Goal: Find specific page/section

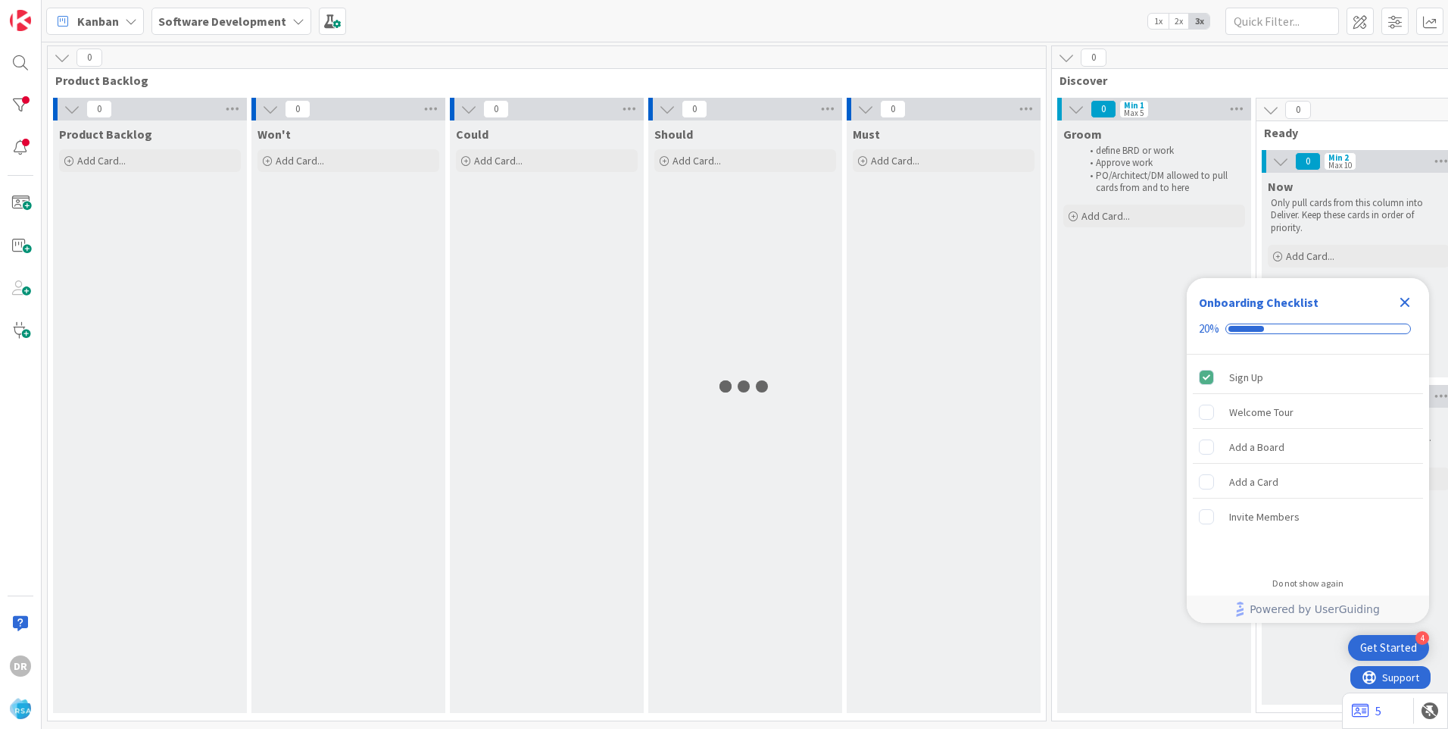
click at [1407, 299] on icon "Close Checklist" at bounding box center [1406, 303] width 10 height 10
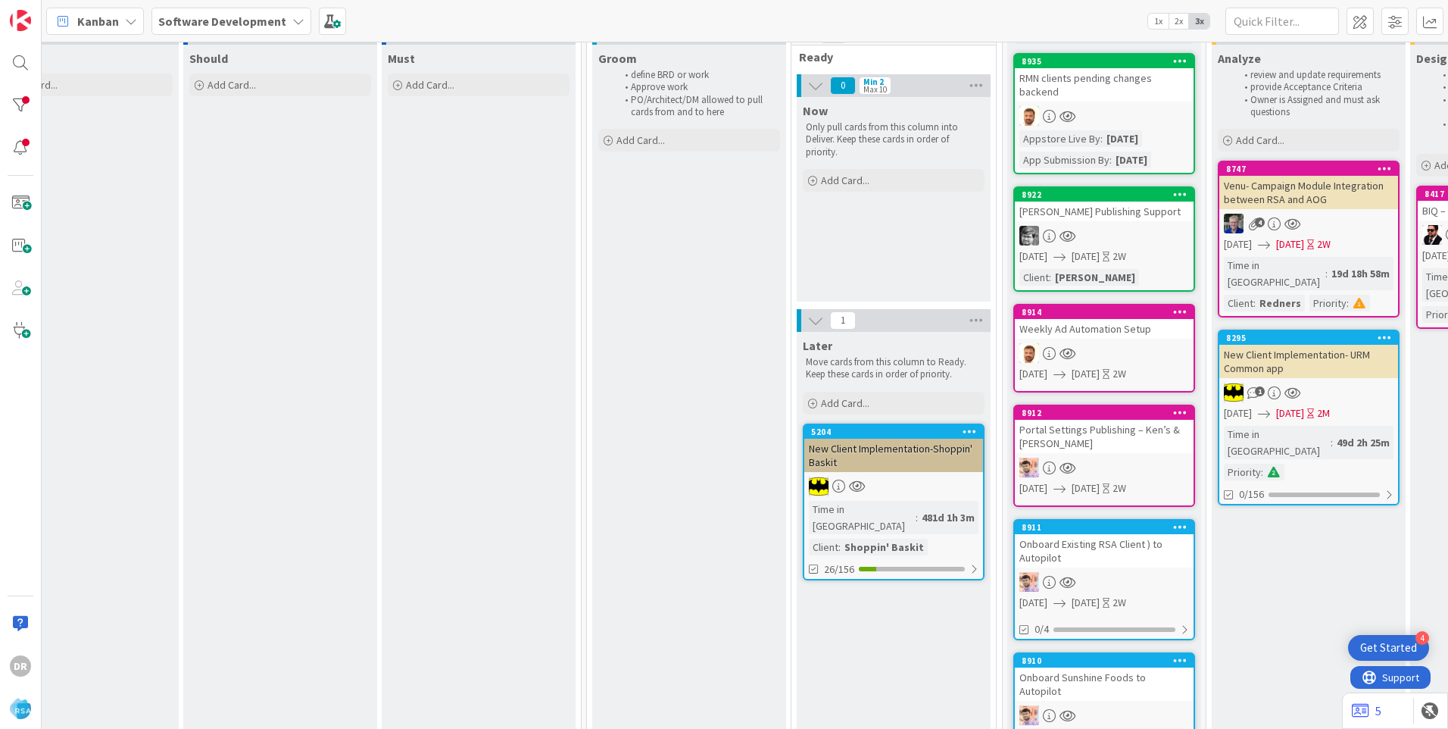
scroll to position [76, 457]
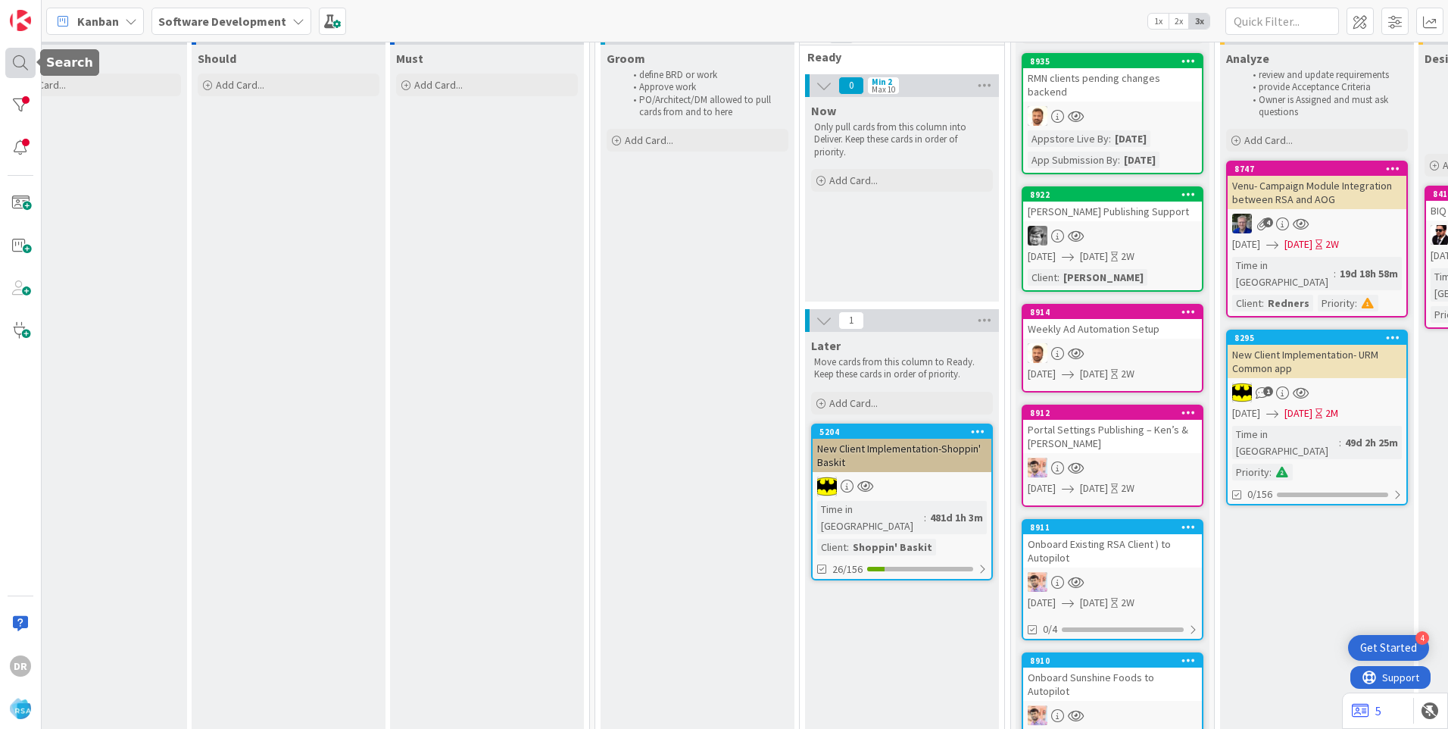
click at [24, 62] on div at bounding box center [20, 63] width 30 height 30
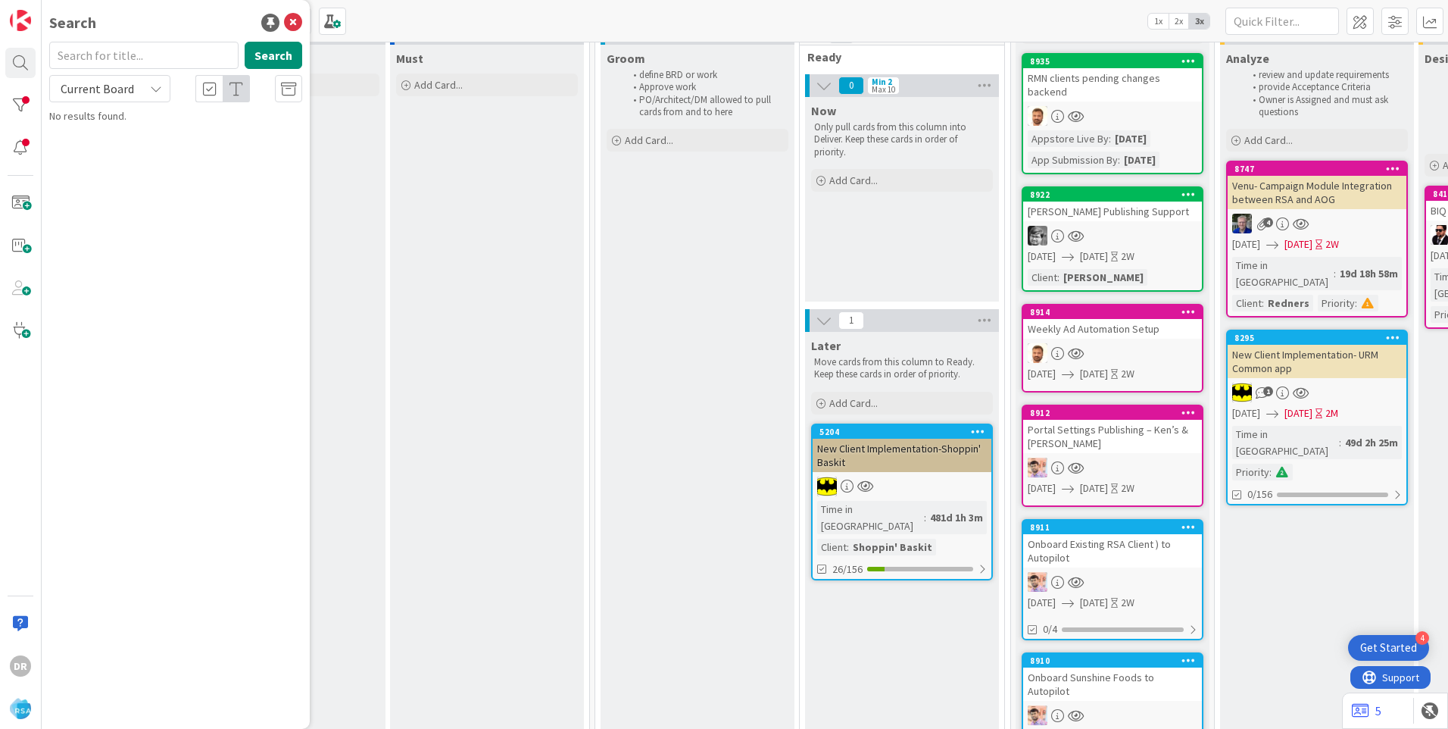
click at [144, 58] on input "text" at bounding box center [143, 55] width 189 height 27
type input "8937"
click at [145, 142] on p "All Clients - Request for Retailer Contact Details & Policy Links (CSV Format P…" at bounding box center [186, 142] width 232 height 32
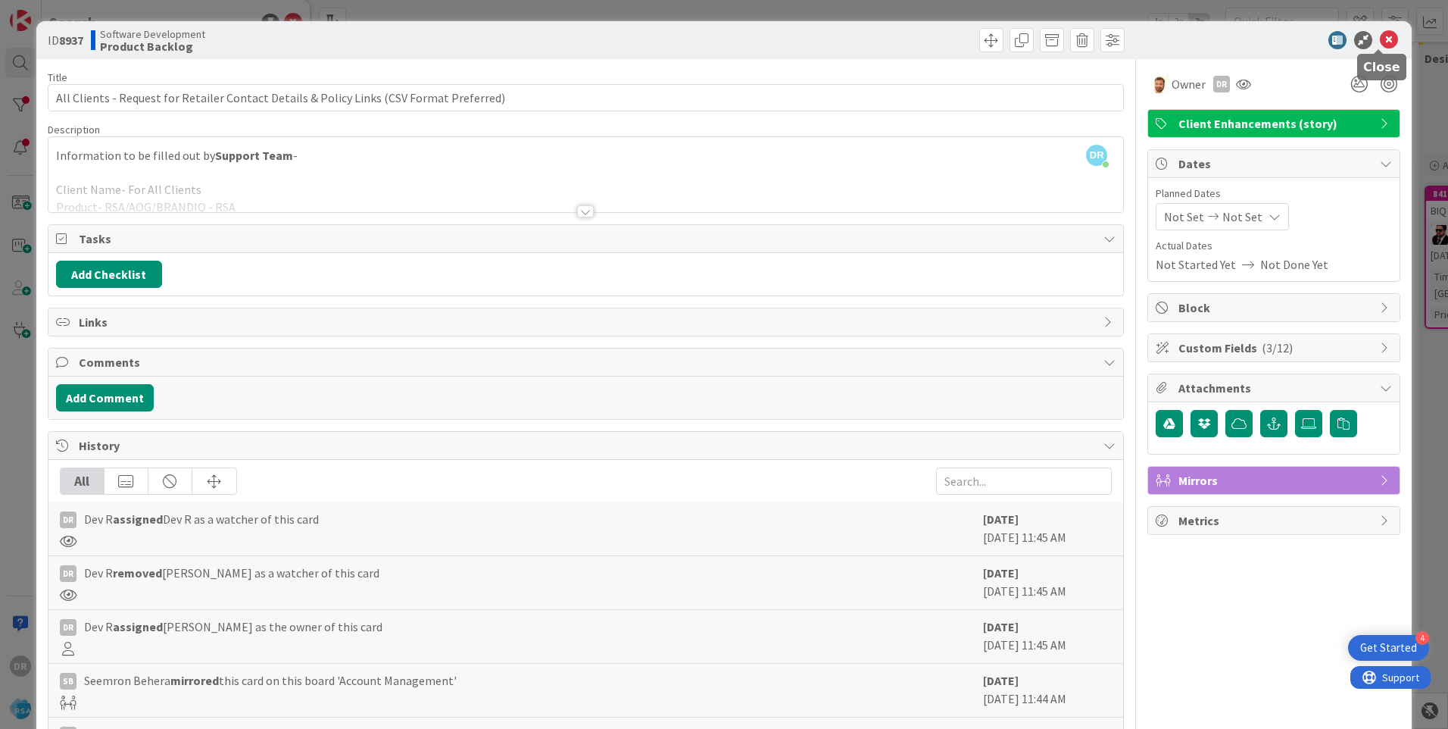
click at [1380, 45] on icon at bounding box center [1389, 40] width 18 height 18
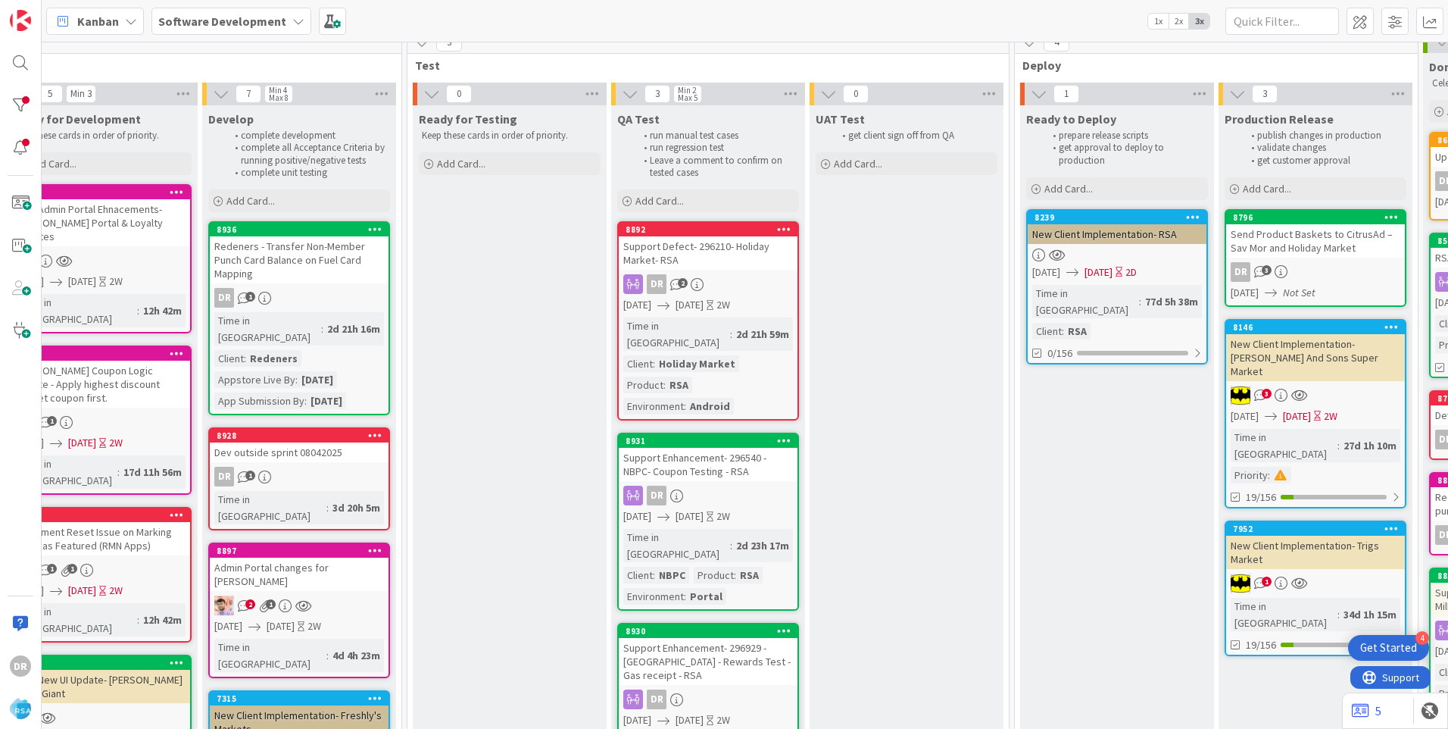
scroll to position [0, 2070]
